Goal: Information Seeking & Learning: Learn about a topic

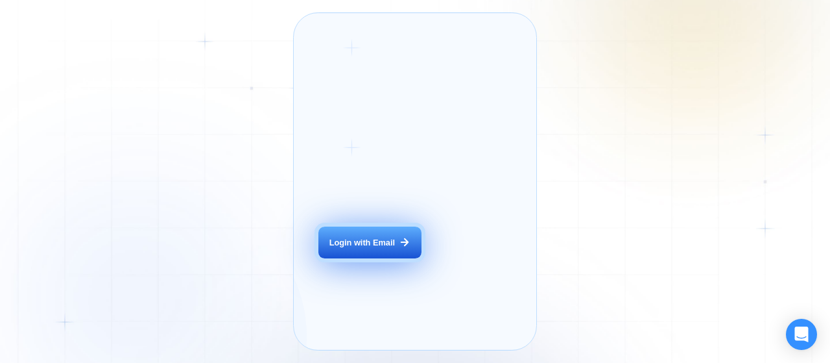
click at [389, 249] on div "Login with Email" at bounding box center [363, 243] width 66 height 12
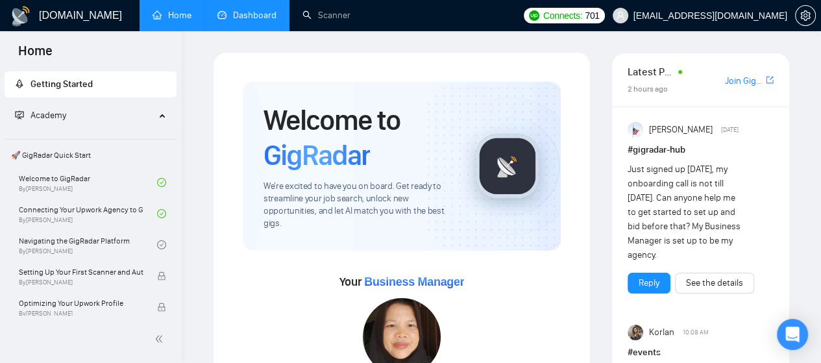
click at [247, 10] on link "Dashboard" at bounding box center [246, 15] width 59 height 11
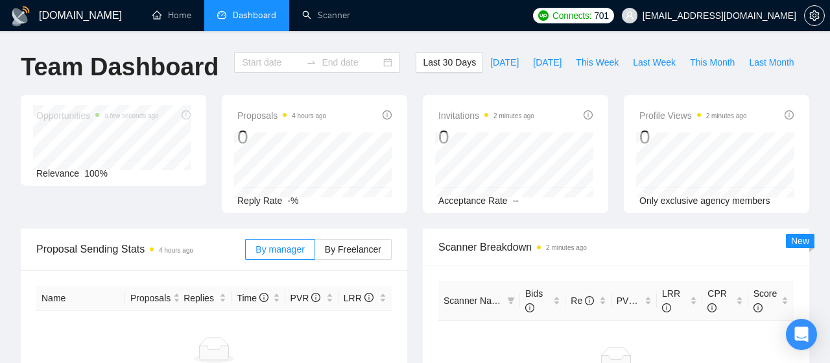
type input "2025-08-20"
type input "2025-09-19"
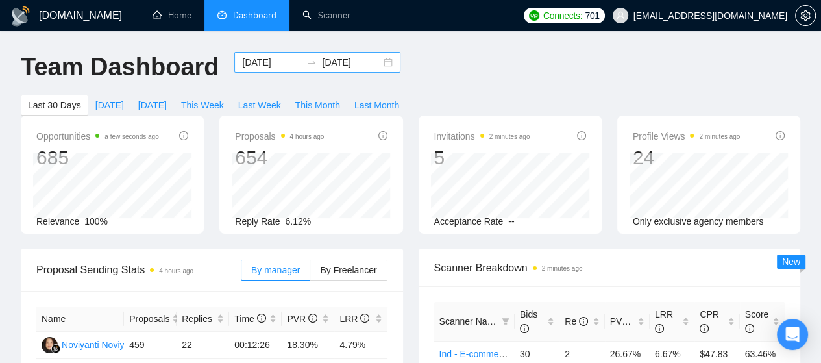
click at [379, 61] on div "2025-08-20 2025-09-19" at bounding box center [317, 62] width 166 height 21
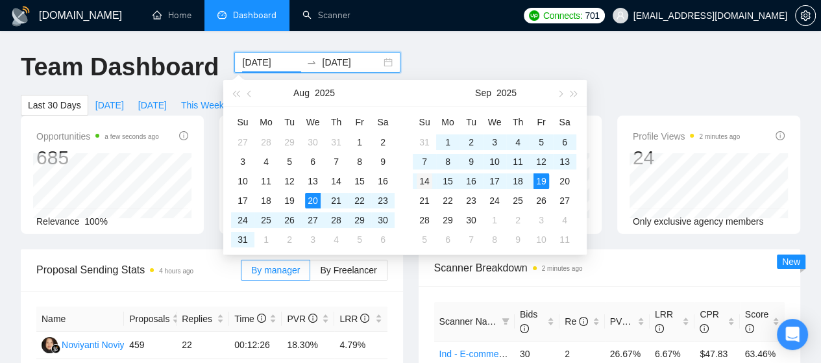
type input "2025-09-14"
click at [426, 180] on div "14" at bounding box center [425, 181] width 16 height 16
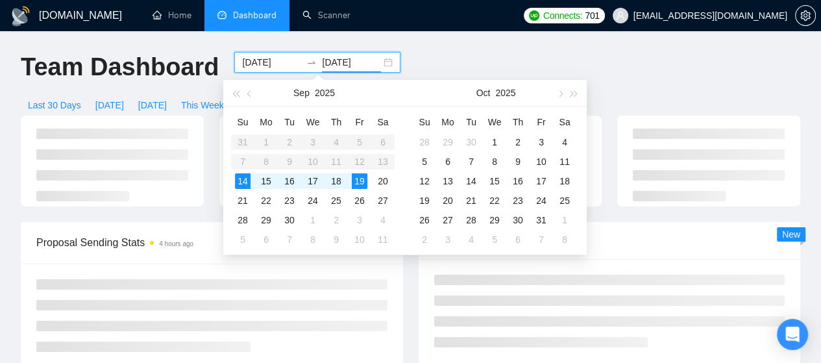
type input "2025-09-19"
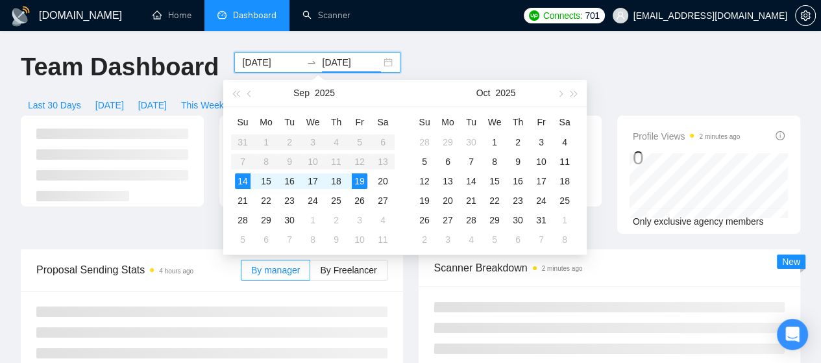
click at [409, 290] on div "Proposal Sending Stats 4 hours ago By manager By Freelancer" at bounding box center [212, 321] width 398 height 145
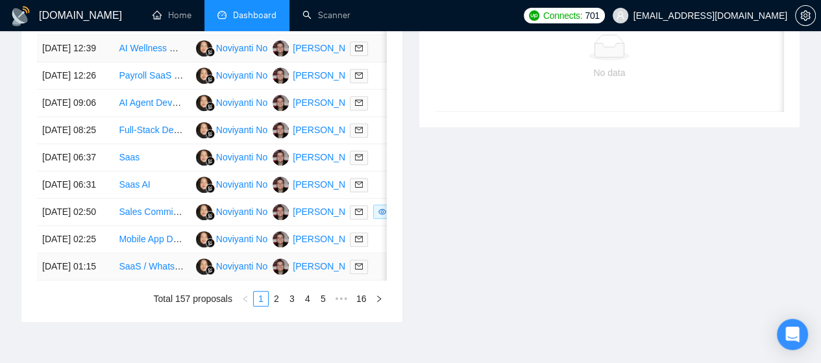
scroll to position [793, 0]
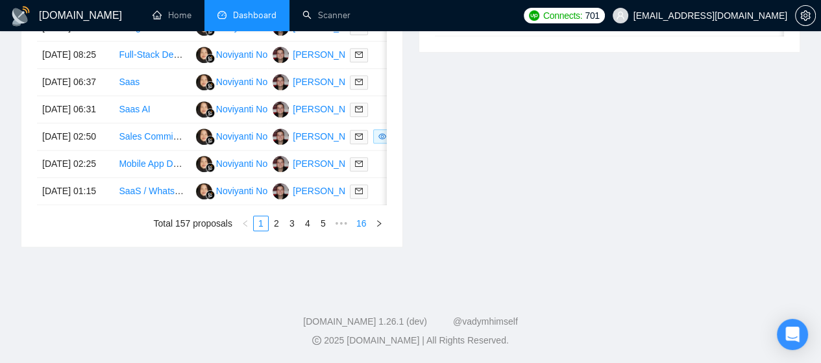
click at [365, 230] on link "16" at bounding box center [361, 223] width 18 height 14
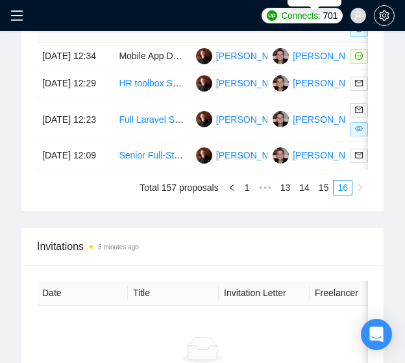
scroll to position [1160, 0]
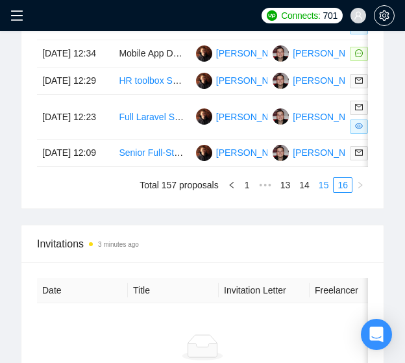
click at [322, 192] on link "15" at bounding box center [324, 185] width 18 height 14
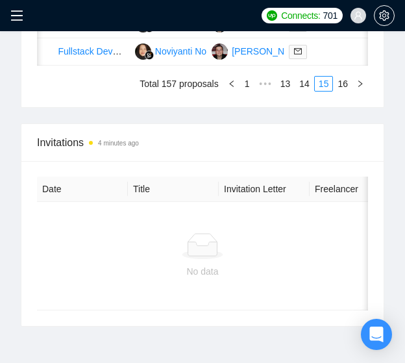
scroll to position [1294, 0]
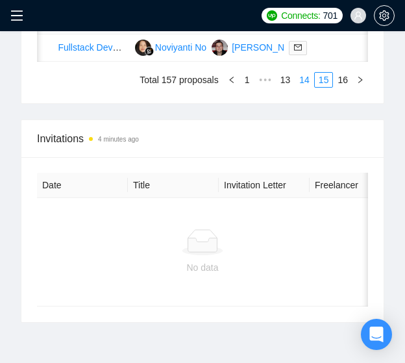
click at [307, 87] on link "14" at bounding box center [304, 80] width 18 height 14
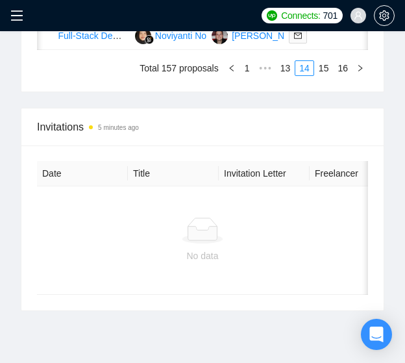
scroll to position [1321, 0]
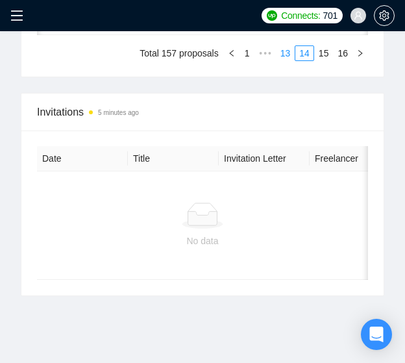
click at [287, 60] on link "13" at bounding box center [285, 53] width 18 height 14
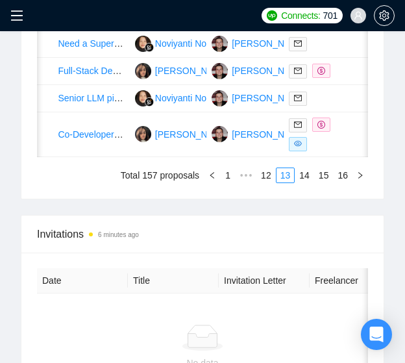
scroll to position [1252, 0]
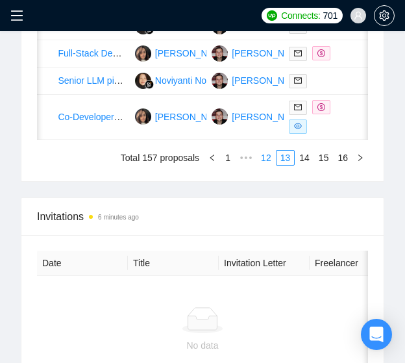
click at [268, 165] on link "12" at bounding box center [266, 158] width 18 height 14
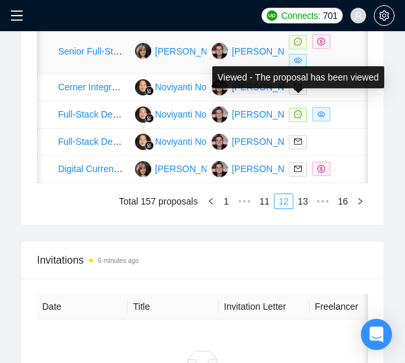
scroll to position [1190, 0]
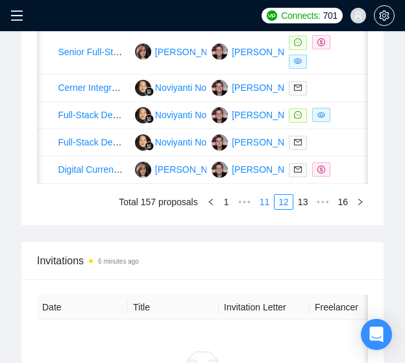
click at [267, 209] on link "11" at bounding box center [265, 202] width 18 height 14
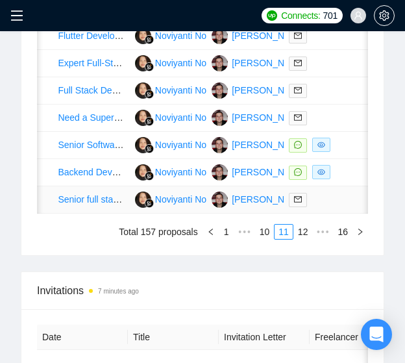
scroll to position [1143, 0]
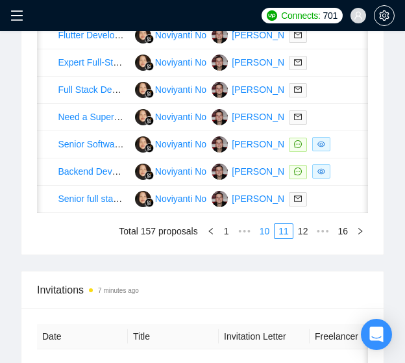
click at [267, 238] on link "10" at bounding box center [265, 231] width 18 height 14
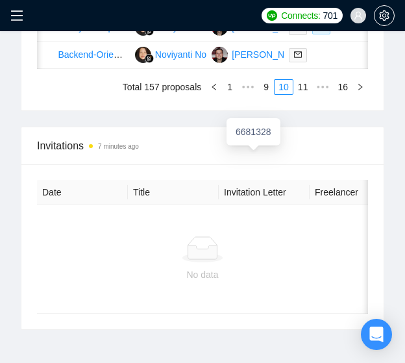
scroll to position [1288, 0]
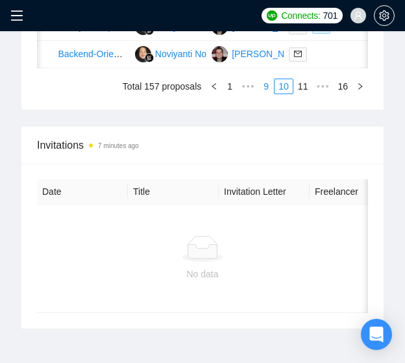
click at [271, 93] on link "9" at bounding box center [266, 86] width 14 height 14
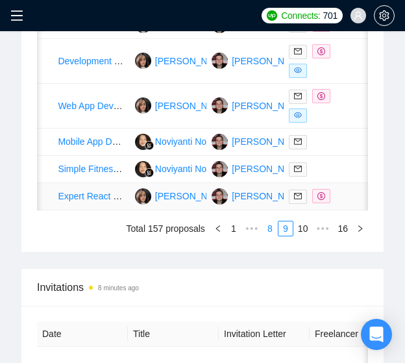
scroll to position [1180, 0]
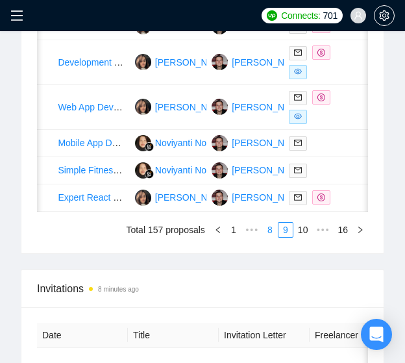
click at [272, 237] on link "8" at bounding box center [270, 230] width 14 height 14
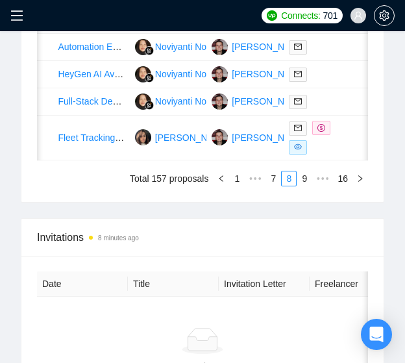
scroll to position [1221, 0]
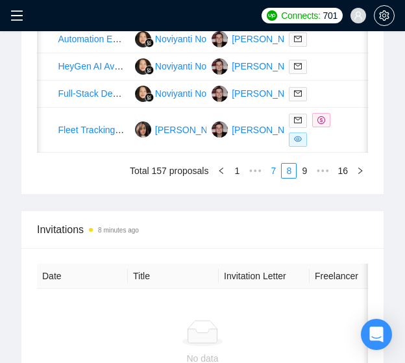
click at [277, 178] on link "7" at bounding box center [273, 171] width 14 height 14
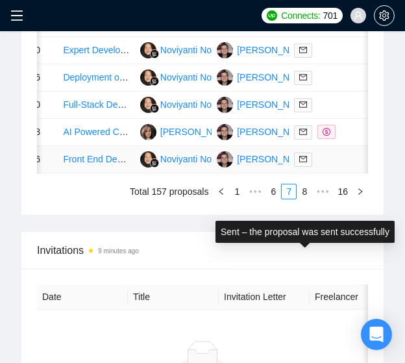
scroll to position [1182, 0]
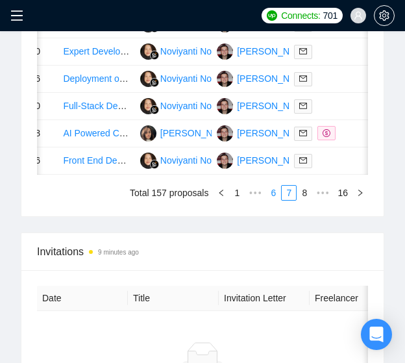
click at [273, 200] on link "6" at bounding box center [273, 193] width 14 height 14
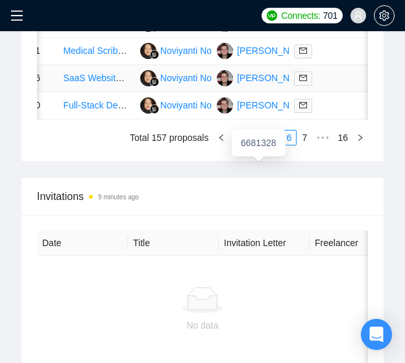
scroll to position [1239, 0]
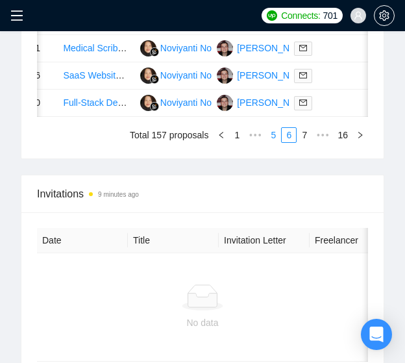
click at [271, 142] on link "5" at bounding box center [273, 135] width 14 height 14
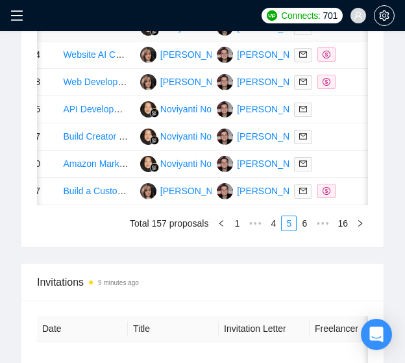
scroll to position [1178, 0]
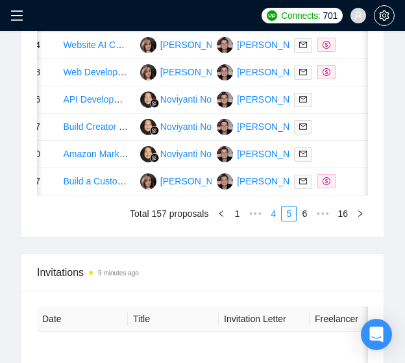
click at [272, 221] on link "4" at bounding box center [273, 213] width 14 height 14
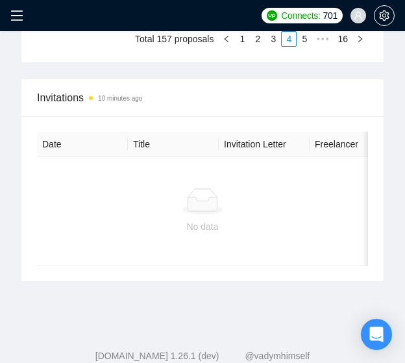
scroll to position [1393, 0]
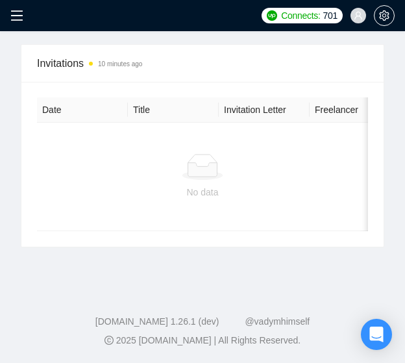
click at [276, 12] on link "3" at bounding box center [273, 4] width 14 height 14
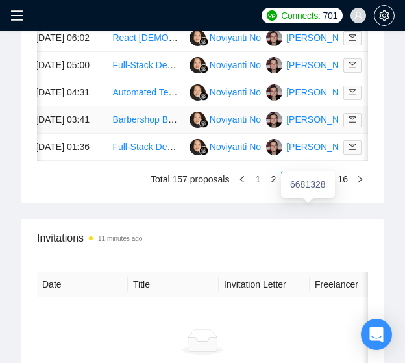
scroll to position [1197, 0]
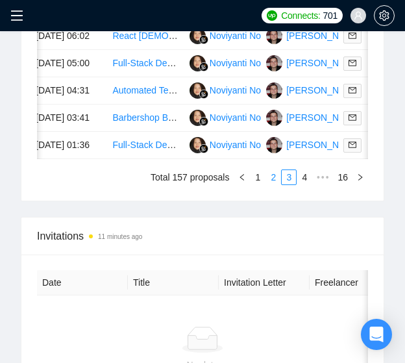
click at [271, 184] on link "2" at bounding box center [273, 177] width 14 height 14
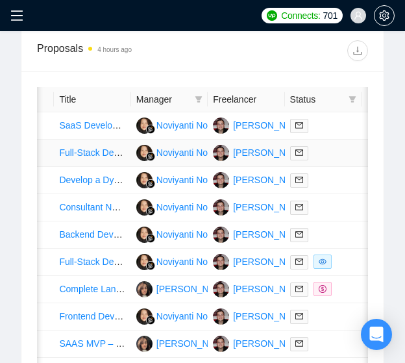
scroll to position [0, 0]
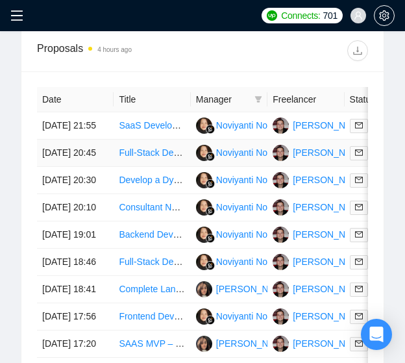
click at [71, 156] on td "18 Sep, 2025 20:45" at bounding box center [75, 152] width 77 height 27
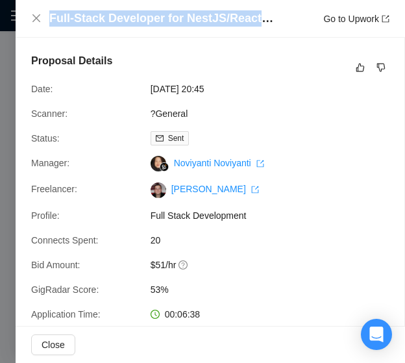
drag, startPoint x: 49, startPoint y: 16, endPoint x: 282, endPoint y: 12, distance: 232.3
click at [282, 12] on div "Full-Stack Developer for NestJS/React Native Mobile App Go to Upwork" at bounding box center [219, 18] width 340 height 16
copy h4 "Full-Stack Developer for NestJS/React Nativ"
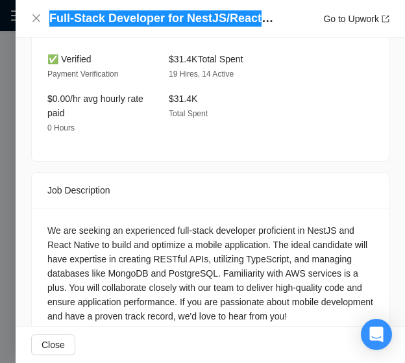
scroll to position [1254, 0]
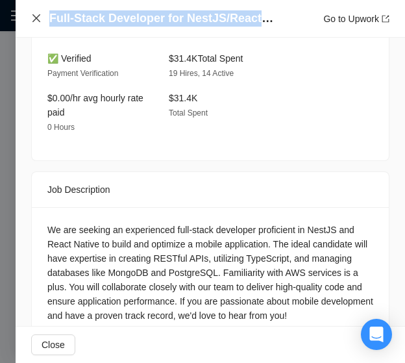
click at [32, 16] on icon "close" at bounding box center [36, 18] width 10 height 10
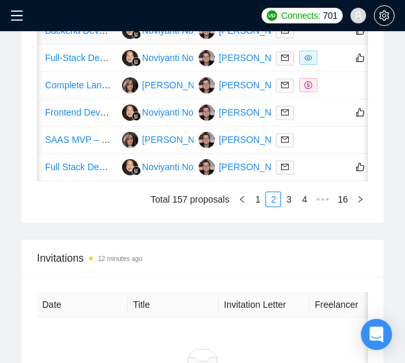
scroll to position [1176, 0]
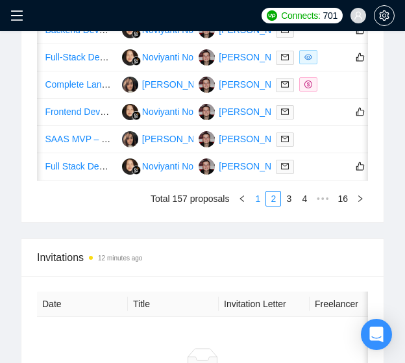
click at [257, 206] on link "1" at bounding box center [257, 198] width 14 height 14
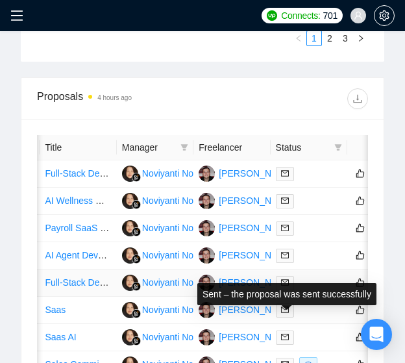
scroll to position [911, 0]
